Goal: Check status: Check status

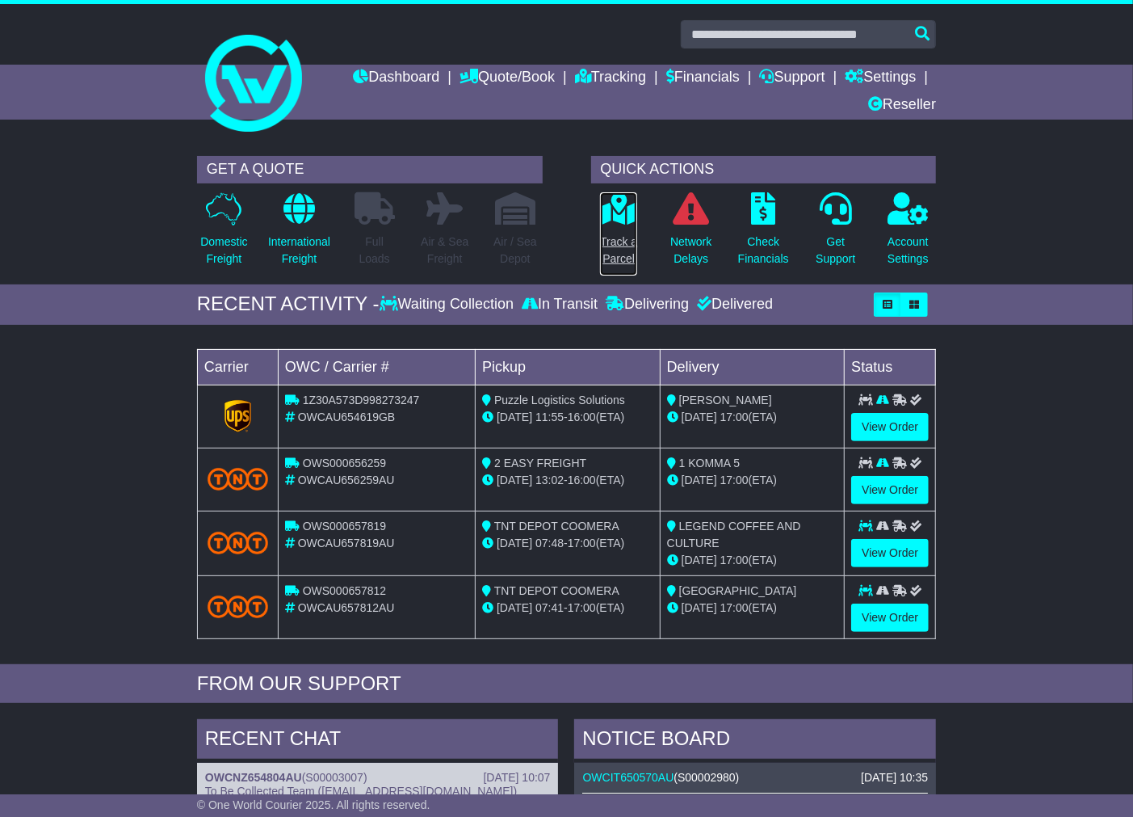
click at [611, 223] on icon at bounding box center [619, 208] width 36 height 32
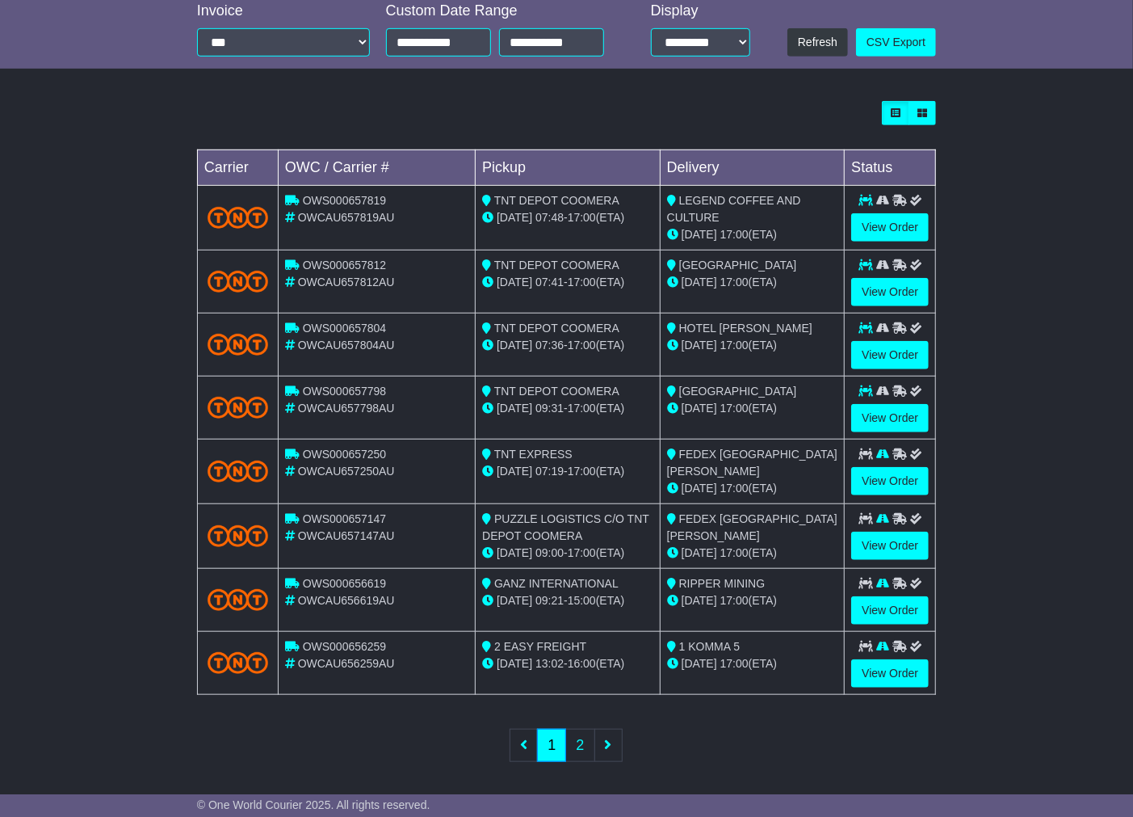
scroll to position [504, 0]
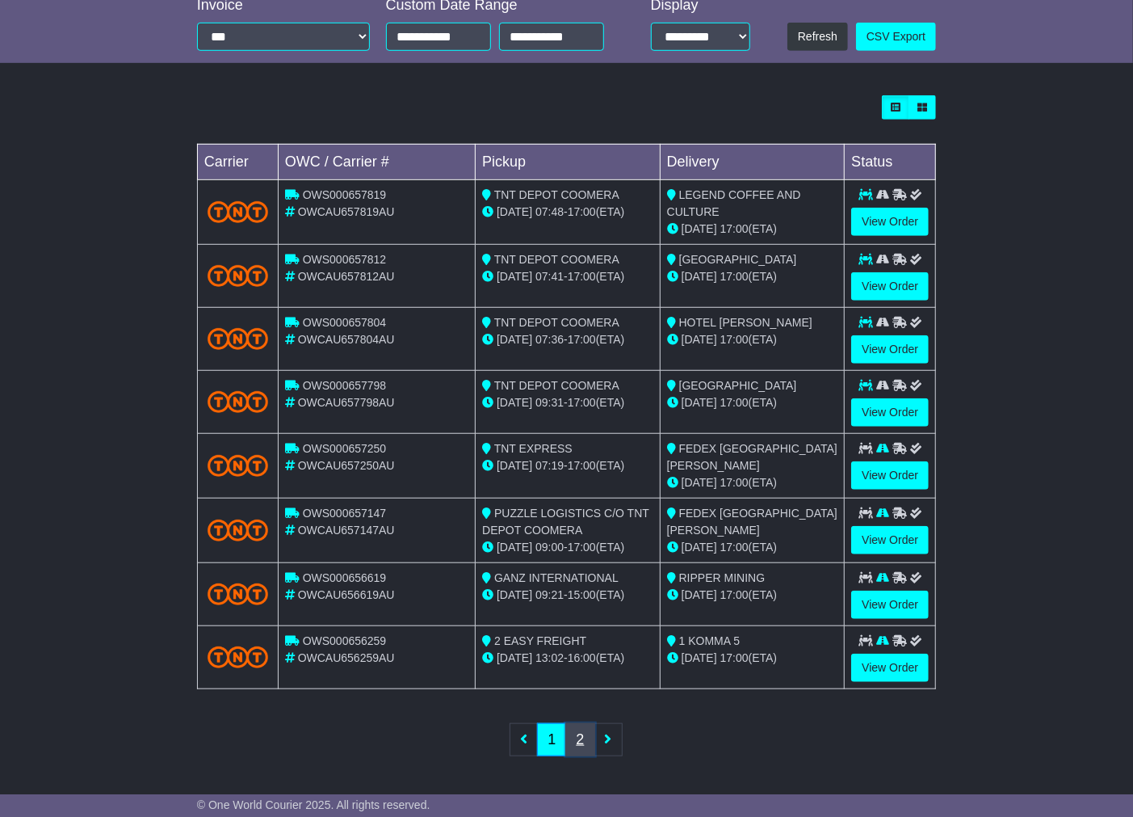
click at [582, 743] on link "2" at bounding box center [579, 739] width 29 height 33
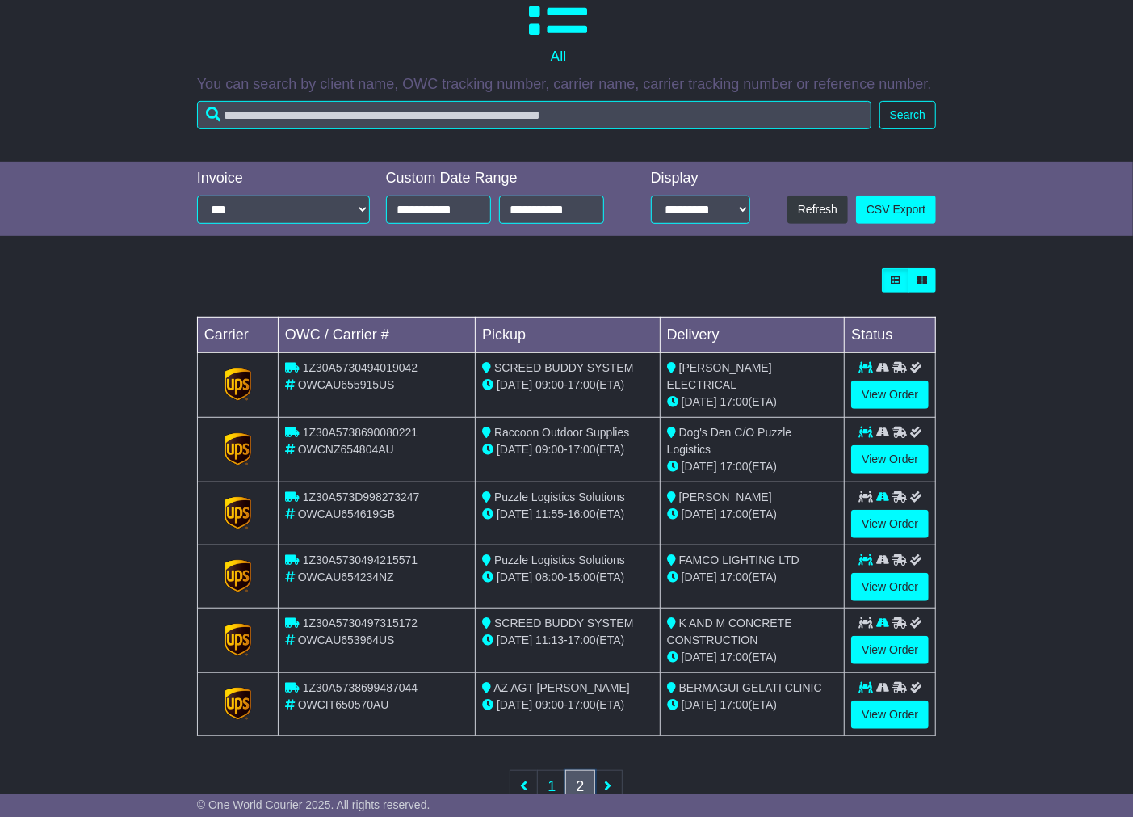
scroll to position [377, 0]
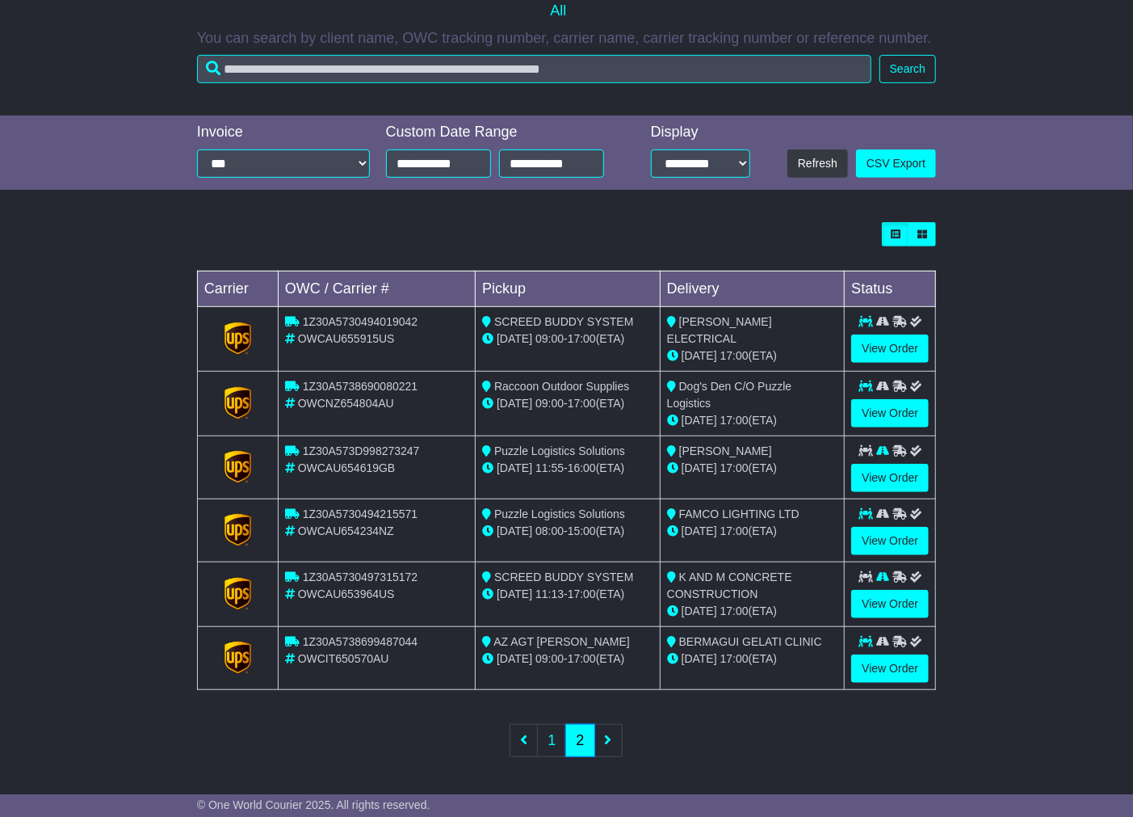
click at [373, 635] on span "1Z30A5738699487044" at bounding box center [360, 641] width 115 height 13
